Goal: Obtain resource: Download file/media

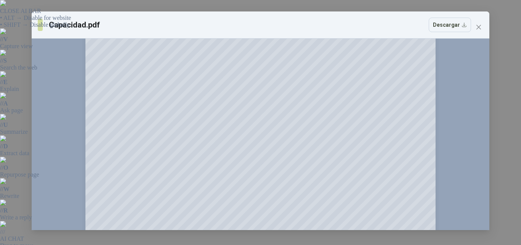
scroll to position [38, 0]
click at [480, 25] on icon "close" at bounding box center [479, 27] width 6 height 6
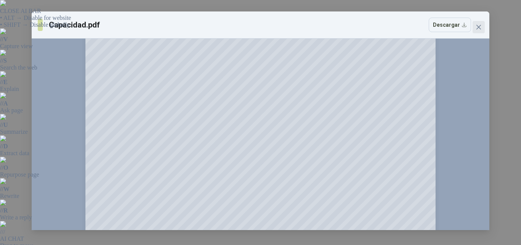
click at [484, 24] on span "Close" at bounding box center [479, 27] width 12 height 6
